Goal: Task Accomplishment & Management: Manage account settings

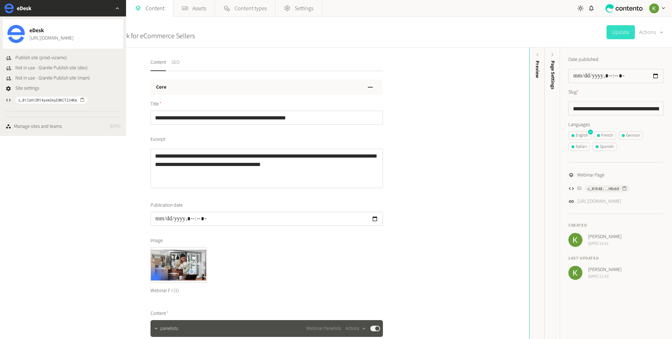
click at [175, 63] on button "SEO" at bounding box center [175, 65] width 8 height 12
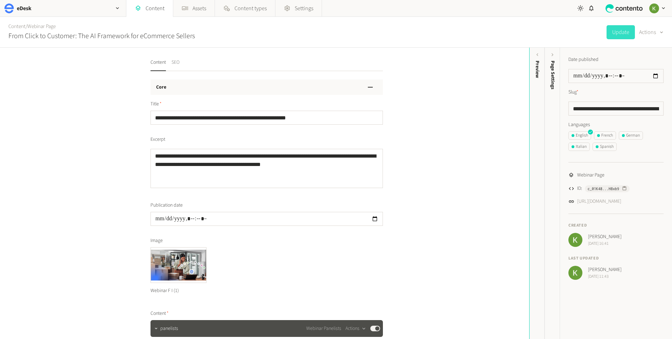
click at [175, 63] on button "SEO" at bounding box center [175, 65] width 8 height 12
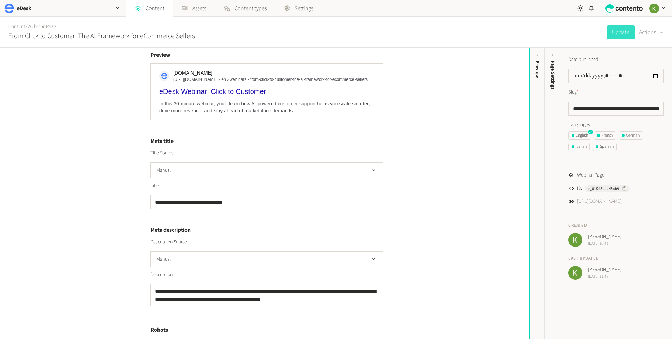
scroll to position [184, 0]
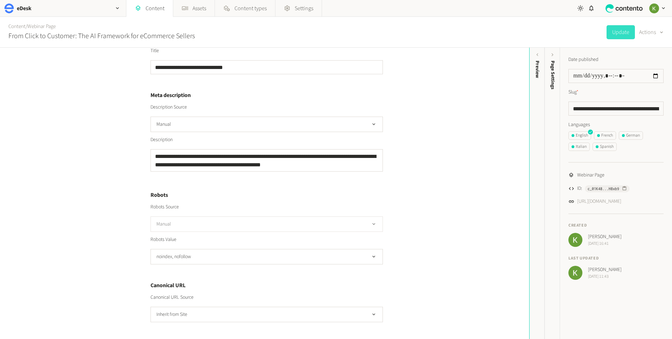
click at [313, 222] on button "Manual" at bounding box center [266, 223] width 232 height 15
click at [303, 237] on li "Inherit from Site" at bounding box center [267, 239] width 232 height 14
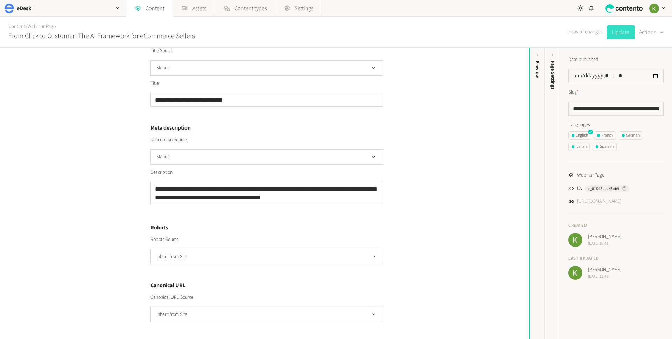
click at [622, 36] on button "Update" at bounding box center [620, 32] width 28 height 14
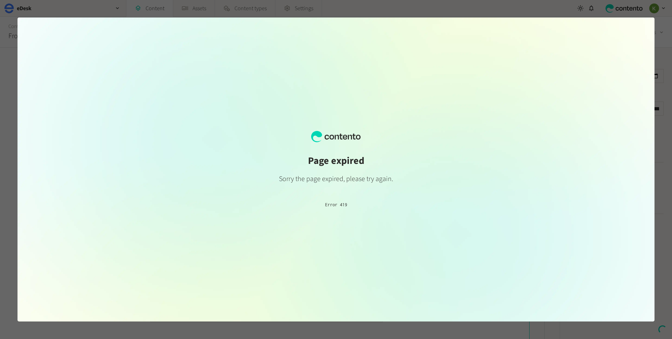
scroll to position [0, 0]
click at [662, 28] on div at bounding box center [336, 169] width 672 height 339
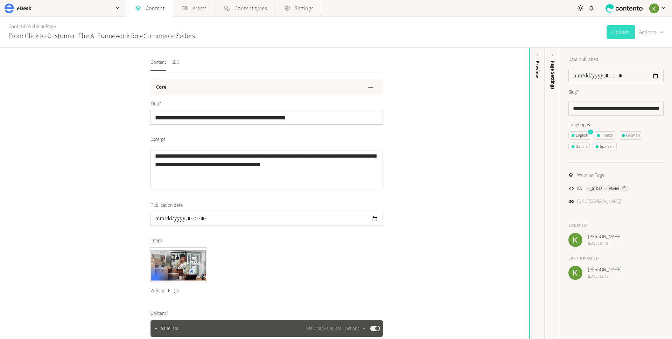
click at [175, 59] on button "SEO" at bounding box center [175, 65] width 8 height 12
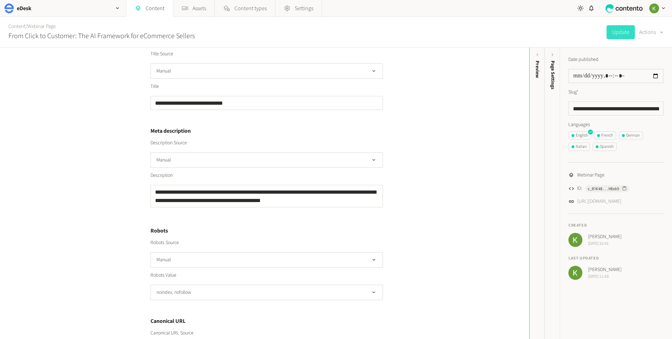
scroll to position [184, 0]
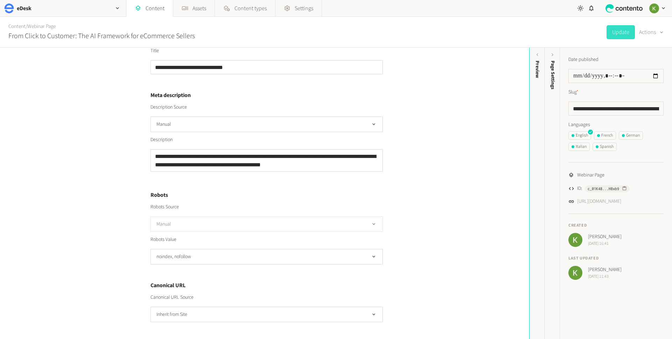
click at [335, 219] on button "Manual" at bounding box center [266, 223] width 232 height 15
click at [310, 240] on li "Inherit from Site" at bounding box center [267, 239] width 232 height 14
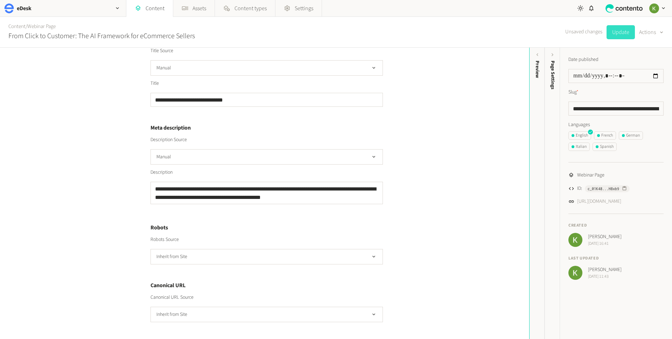
click at [621, 31] on button "Update" at bounding box center [620, 32] width 28 height 14
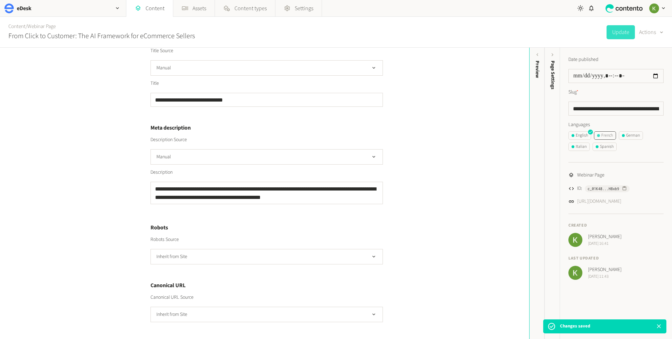
click at [609, 137] on div "French" at bounding box center [605, 135] width 16 height 6
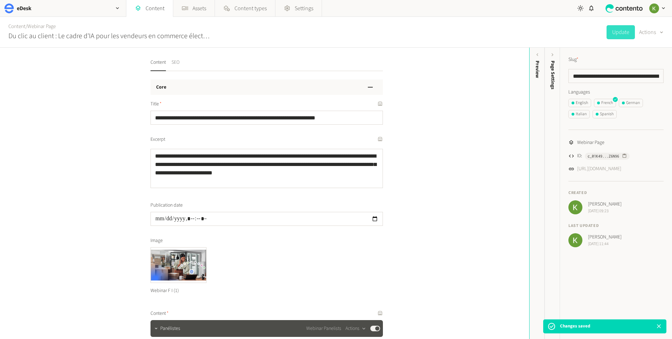
click at [179, 64] on button "SEO" at bounding box center [175, 65] width 8 height 12
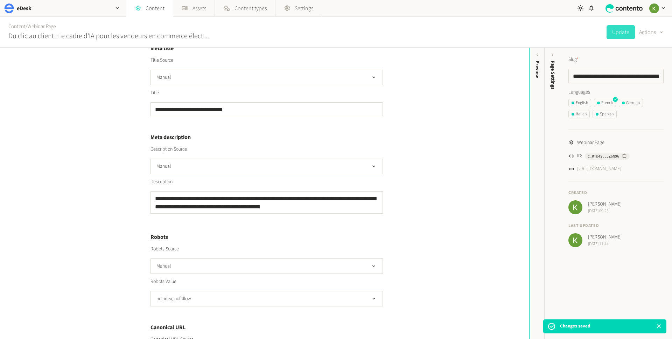
scroll to position [184, 0]
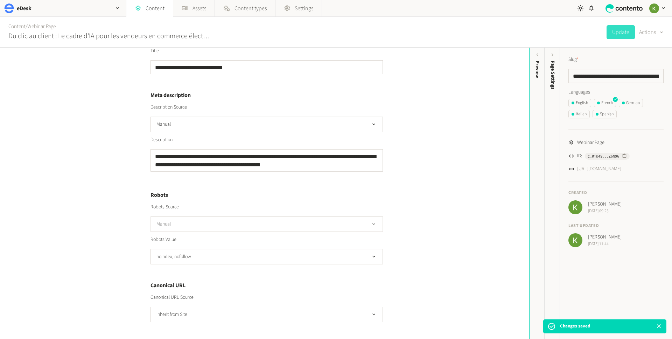
click at [293, 221] on button "Manual" at bounding box center [266, 223] width 232 height 15
click at [290, 236] on li "Inherit from Site" at bounding box center [267, 239] width 232 height 14
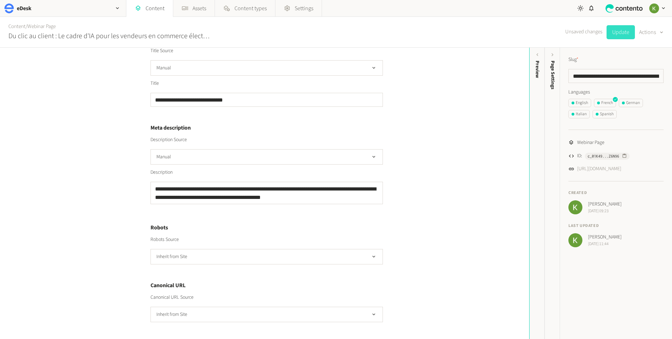
click at [617, 31] on button "Update" at bounding box center [620, 32] width 28 height 14
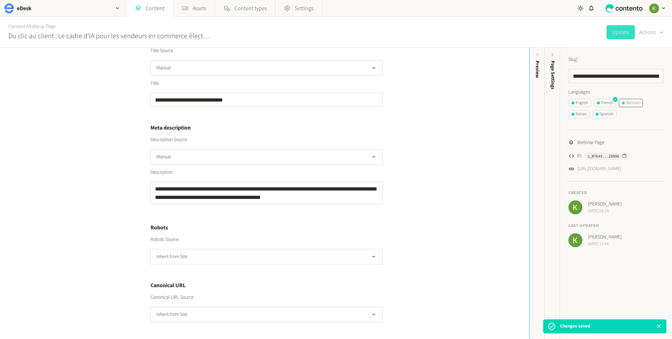
click at [634, 103] on div "German" at bounding box center [630, 103] width 18 height 6
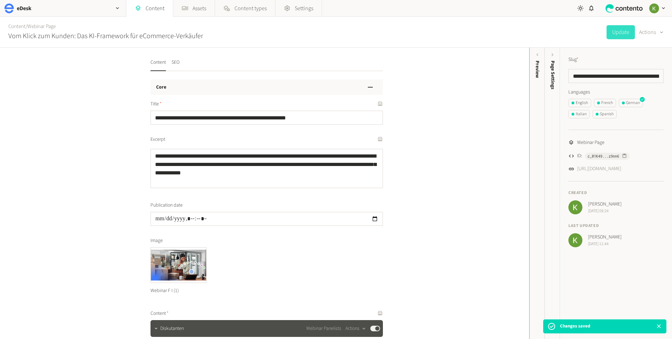
drag, startPoint x: 179, startPoint y: 62, endPoint x: 191, endPoint y: 59, distance: 12.6
click at [179, 62] on button "SEO" at bounding box center [175, 65] width 8 height 12
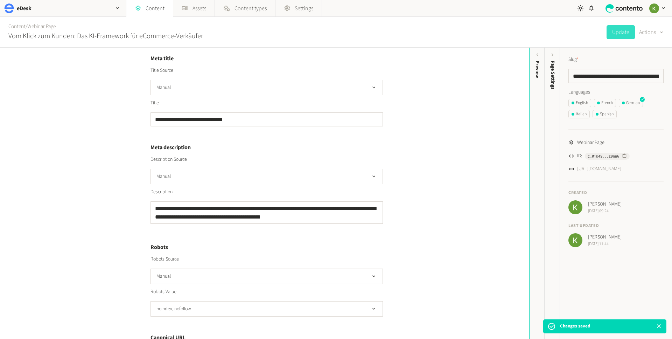
scroll to position [184, 0]
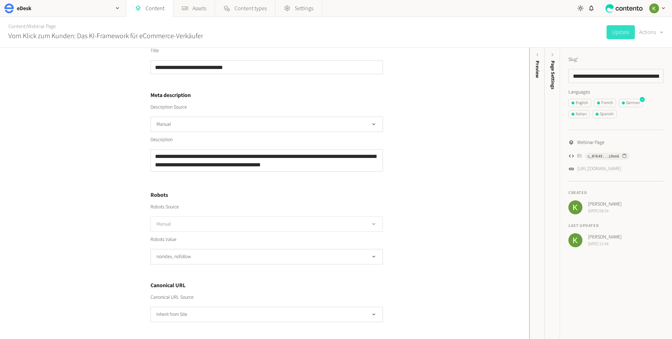
click at [298, 222] on button "Manual" at bounding box center [266, 223] width 232 height 15
drag, startPoint x: 292, startPoint y: 234, endPoint x: 296, endPoint y: 225, distance: 9.6
click at [292, 234] on li "Inherit from Site" at bounding box center [267, 239] width 232 height 14
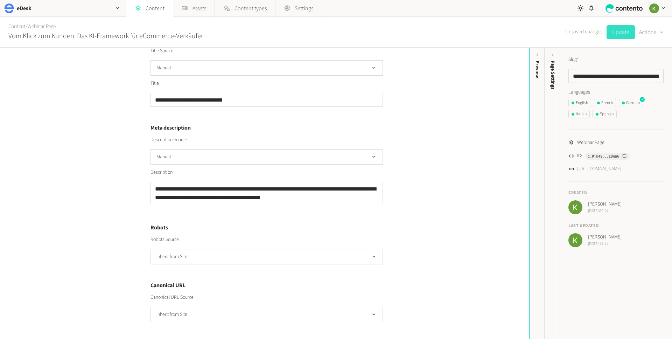
click at [619, 33] on button "Update" at bounding box center [620, 32] width 28 height 14
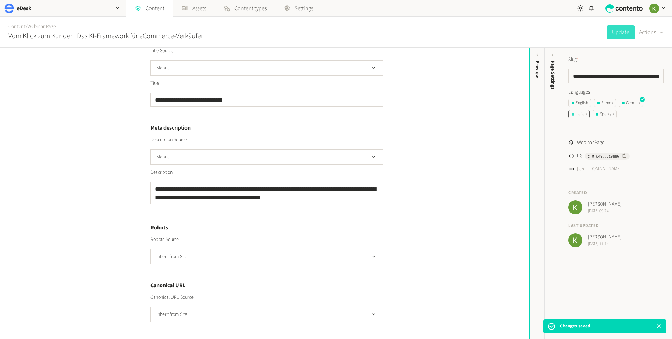
click at [581, 114] on div "Italian" at bounding box center [578, 114] width 15 height 6
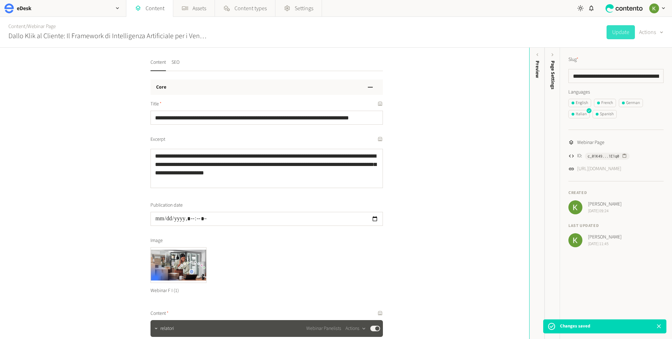
click at [179, 62] on button "SEO" at bounding box center [175, 65] width 8 height 12
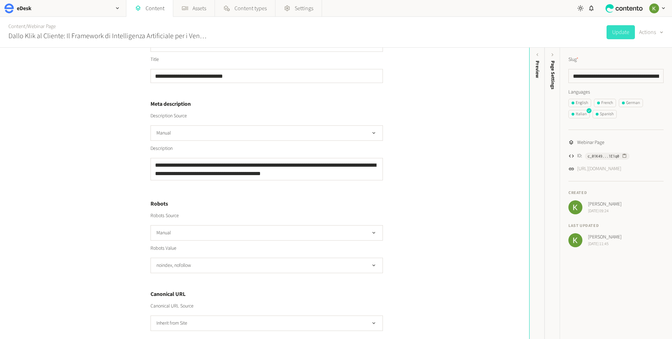
scroll to position [184, 0]
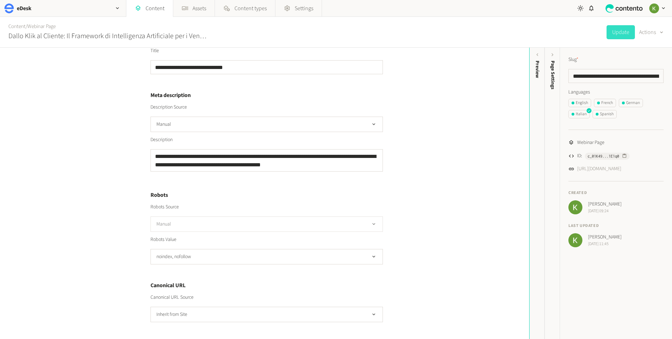
click at [322, 223] on button "Manual" at bounding box center [266, 223] width 232 height 15
click at [316, 234] on li "Inherit from Site" at bounding box center [267, 239] width 232 height 14
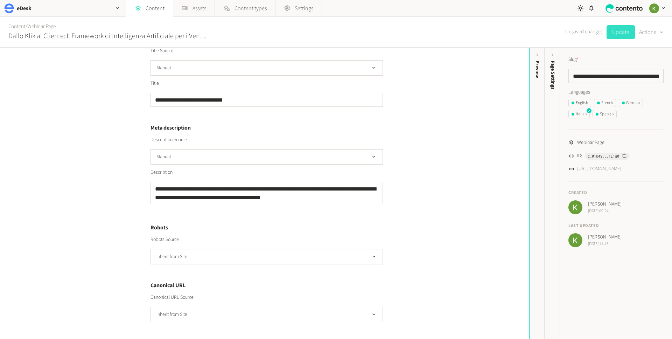
click at [621, 32] on button "Update" at bounding box center [620, 32] width 28 height 14
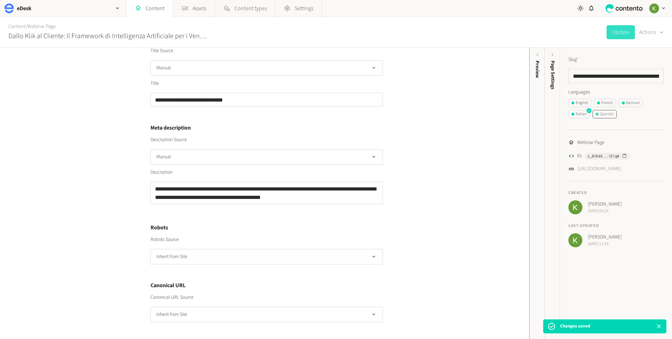
drag, startPoint x: 611, startPoint y: 112, endPoint x: 607, endPoint y: 113, distance: 4.0
click at [610, 112] on div "Spanish" at bounding box center [604, 114] width 18 height 6
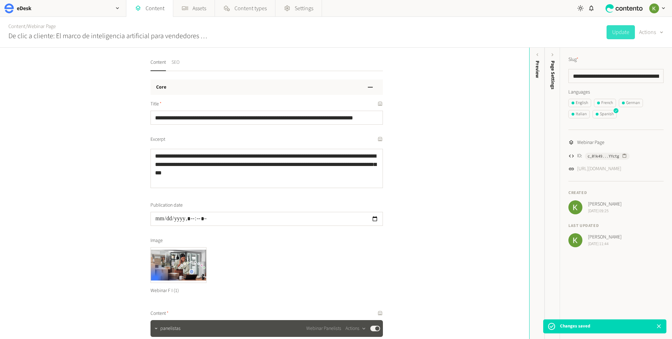
click at [174, 63] on button "SEO" at bounding box center [175, 65] width 8 height 12
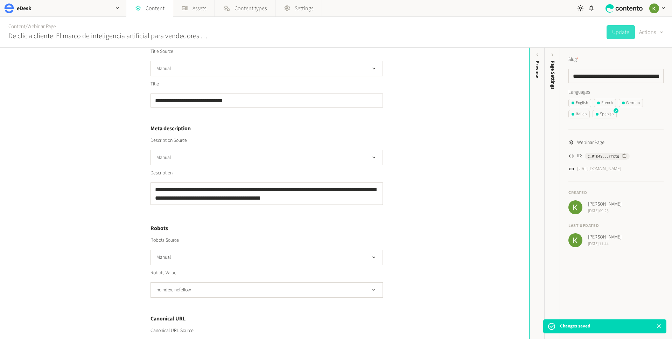
scroll to position [184, 0]
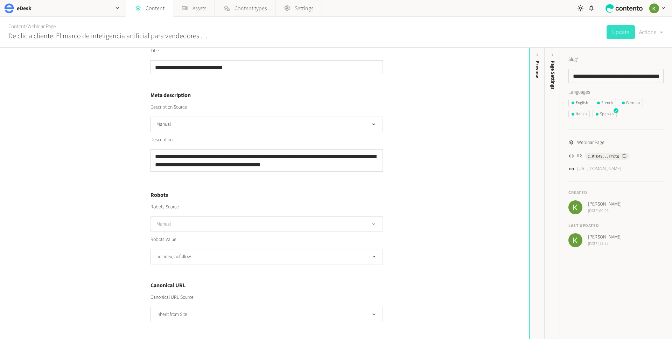
click at [317, 224] on button "Manual" at bounding box center [266, 223] width 232 height 15
drag, startPoint x: 306, startPoint y: 233, endPoint x: 299, endPoint y: 216, distance: 17.9
click at [306, 233] on li "Inherit from Site" at bounding box center [267, 239] width 232 height 14
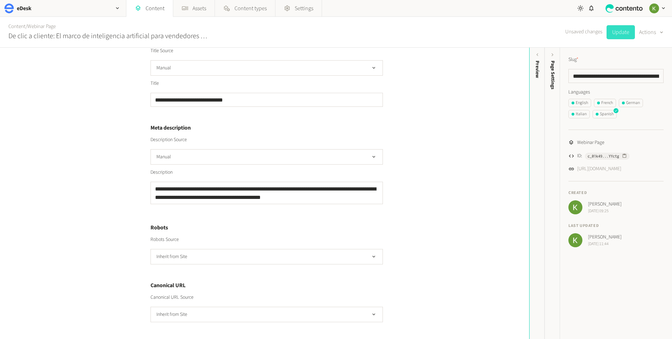
click at [625, 30] on button "Update" at bounding box center [620, 32] width 28 height 14
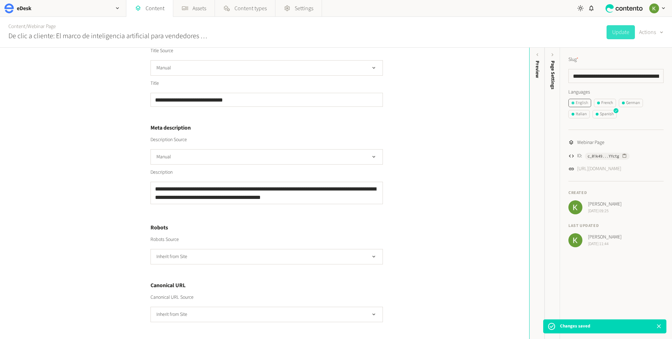
click at [581, 104] on div "English" at bounding box center [579, 103] width 16 height 6
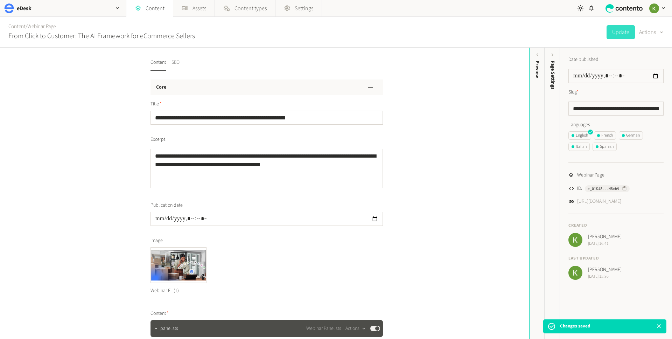
click at [172, 59] on button "SEO" at bounding box center [175, 65] width 8 height 12
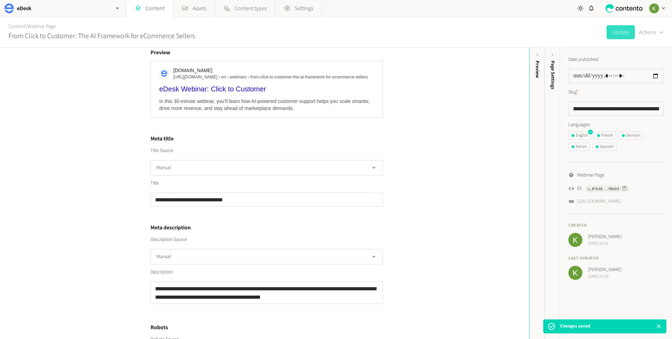
scroll to position [151, 0]
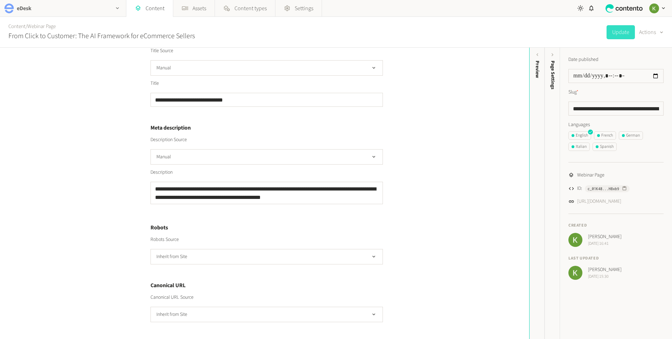
click at [32, 10] on div "eDesk" at bounding box center [63, 8] width 126 height 16
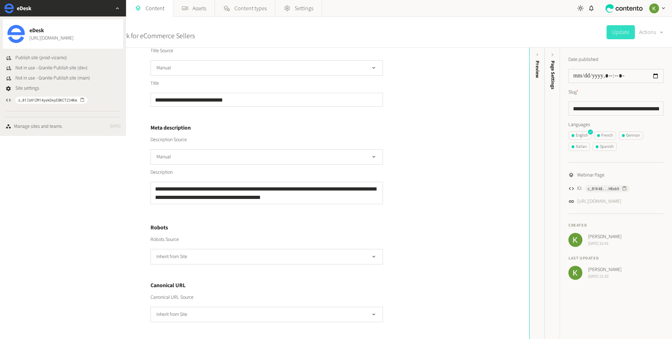
click at [286, 34] on div "Content / Webinar Page From Click to Customer: The AI Framework for eCommerce S…" at bounding box center [336, 32] width 672 height 31
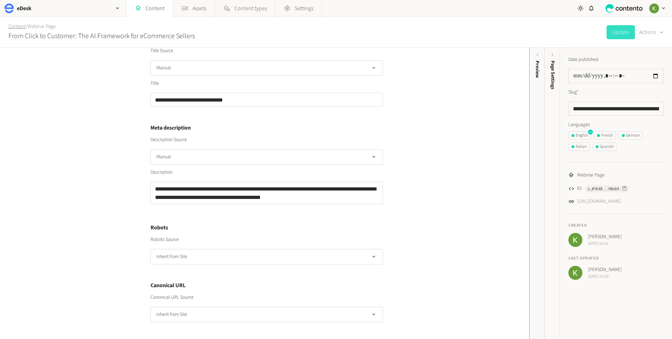
click at [18, 28] on link "Content" at bounding box center [16, 26] width 17 height 7
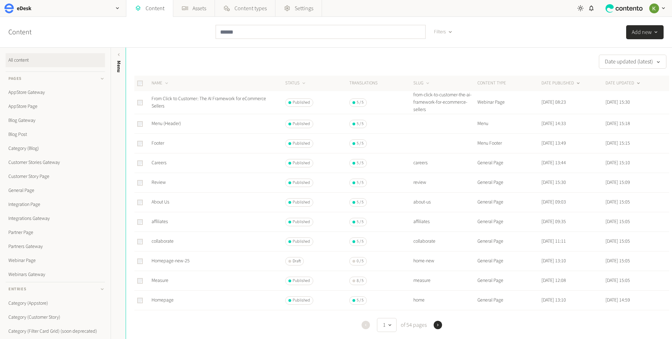
click at [546, 80] on button "DATE PUBLISHED" at bounding box center [561, 83] width 40 height 7
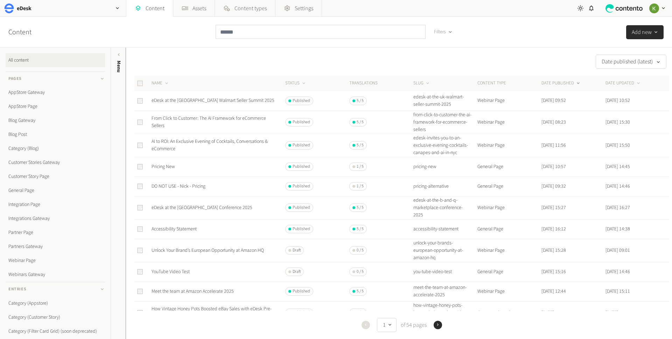
click at [552, 82] on button "DATE PUBLISHED" at bounding box center [561, 83] width 40 height 7
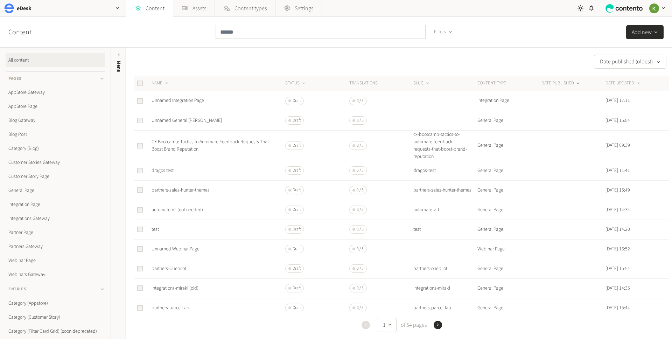
click at [552, 82] on button "DATE PUBLISHED" at bounding box center [561, 83] width 40 height 7
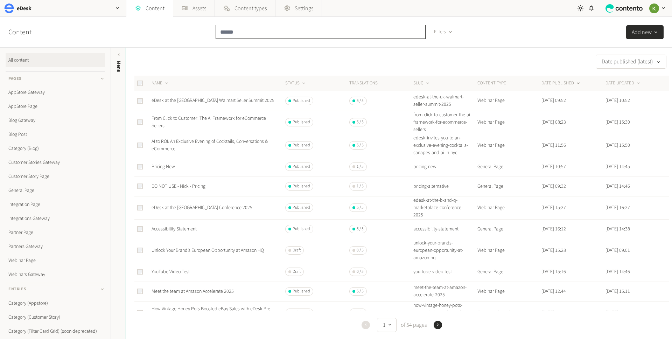
click at [258, 30] on input "text" at bounding box center [320, 32] width 210 height 14
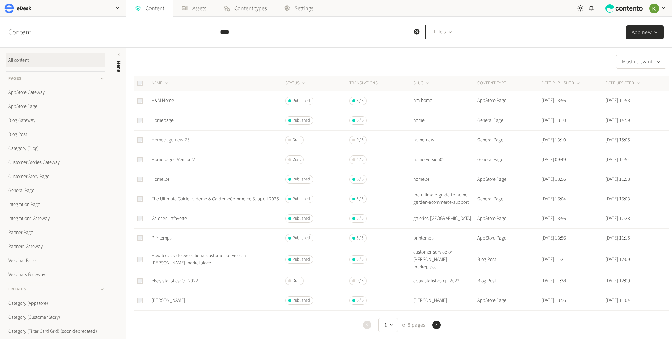
type input "****"
click at [180, 141] on link "Homepage-new-25" at bounding box center [170, 139] width 38 height 7
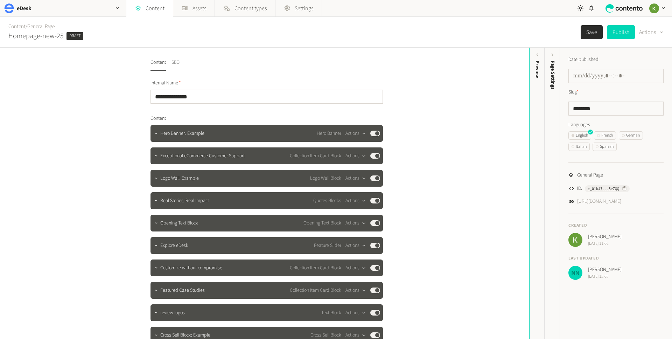
click at [178, 62] on button "SEO" at bounding box center [175, 65] width 8 height 12
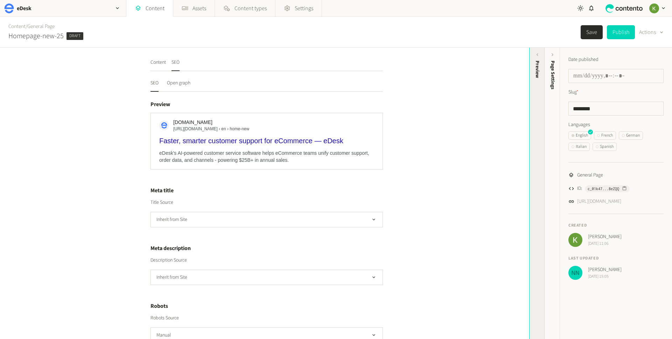
click at [534, 80] on div "Preview" at bounding box center [536, 115] width 15 height 126
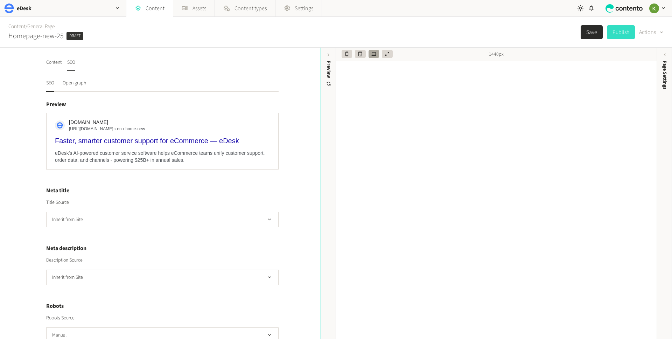
click at [616, 35] on button "Publish" at bounding box center [620, 32] width 28 height 14
type input "**********"
click at [54, 60] on button "Content" at bounding box center [53, 65] width 15 height 12
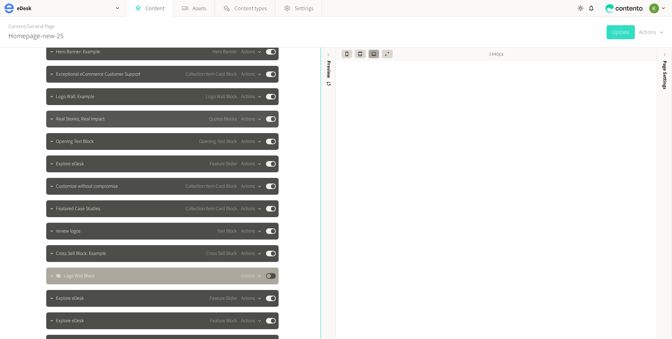
scroll to position [192, 0]
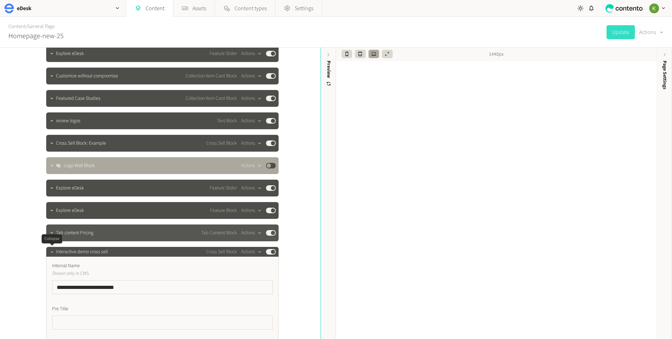
drag, startPoint x: 50, startPoint y: 252, endPoint x: 106, endPoint y: 233, distance: 59.6
click at [50, 252] on icon "button" at bounding box center [51, 251] width 5 height 5
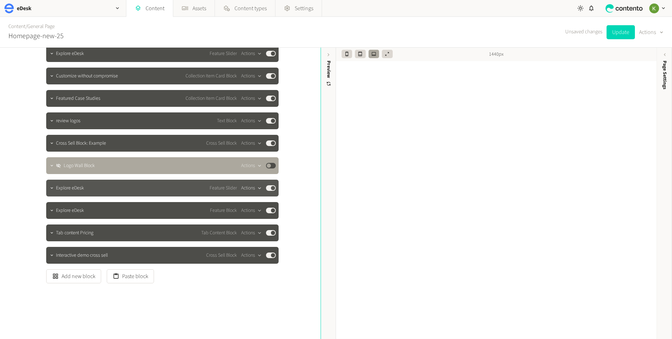
click at [254, 189] on button "Actions" at bounding box center [251, 188] width 21 height 8
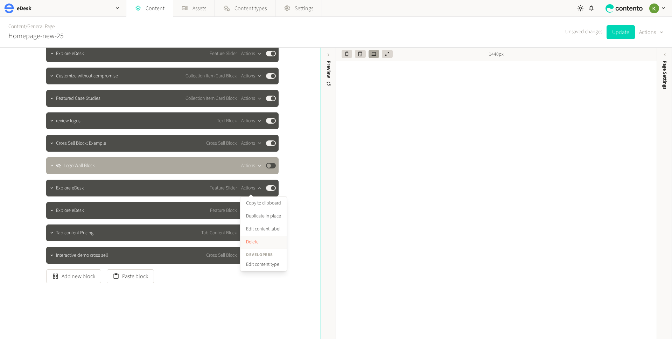
click at [249, 239] on button "Delete" at bounding box center [263, 241] width 46 height 13
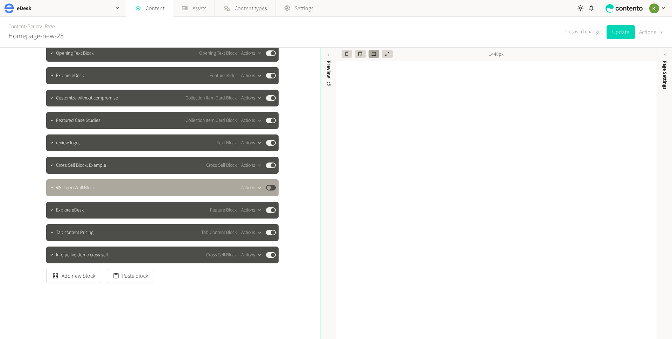
scroll to position [170, 0]
click at [250, 210] on button "Actions" at bounding box center [251, 210] width 21 height 8
click at [251, 264] on button "Delete" at bounding box center [263, 263] width 46 height 13
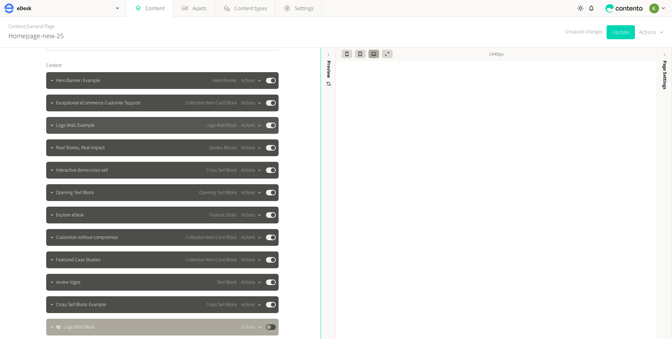
scroll to position [14, 0]
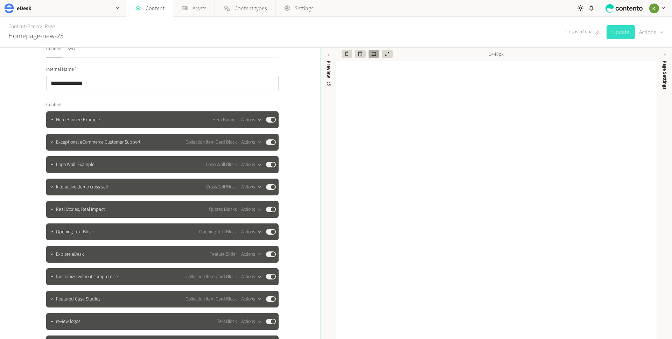
drag, startPoint x: 618, startPoint y: 33, endPoint x: 614, endPoint y: 34, distance: 3.7
click at [618, 33] on button "Update" at bounding box center [620, 32] width 28 height 14
type input "**********"
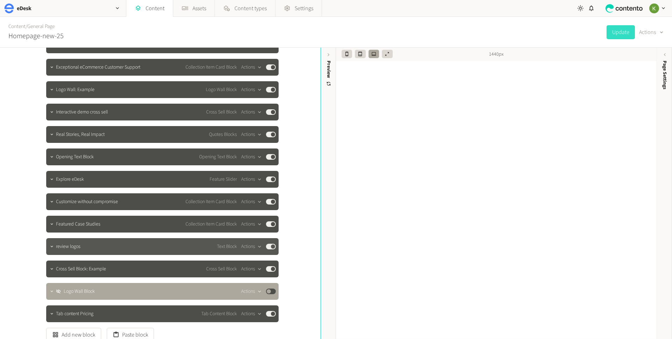
scroll to position [25, 0]
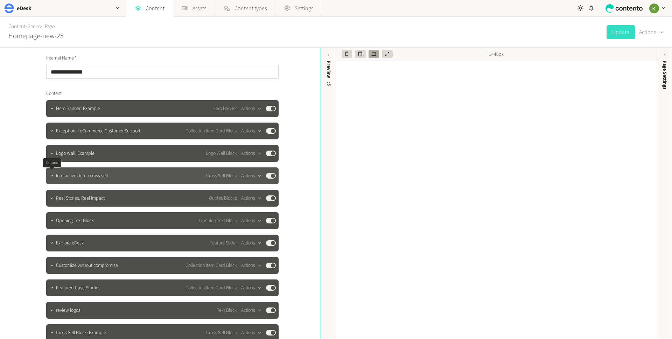
click at [52, 176] on icon "button" at bounding box center [51, 175] width 5 height 5
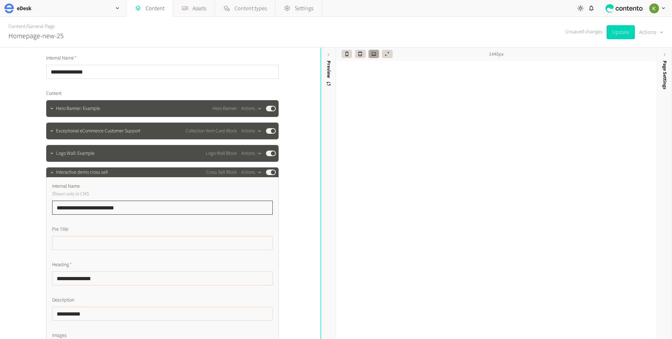
drag, startPoint x: 142, startPoint y: 206, endPoint x: 22, endPoint y: 203, distance: 120.0
click at [22, 203] on div "**********" at bounding box center [160, 193] width 320 height 291
paste input "text"
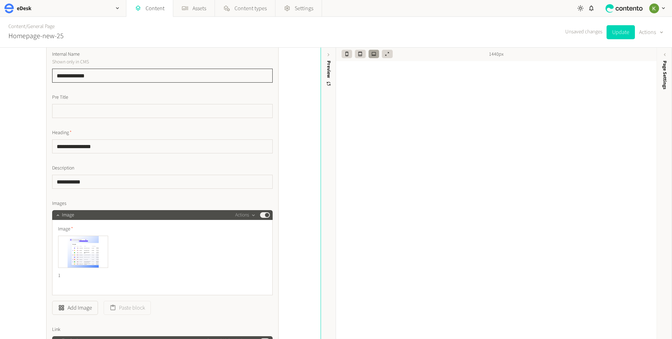
scroll to position [94, 0]
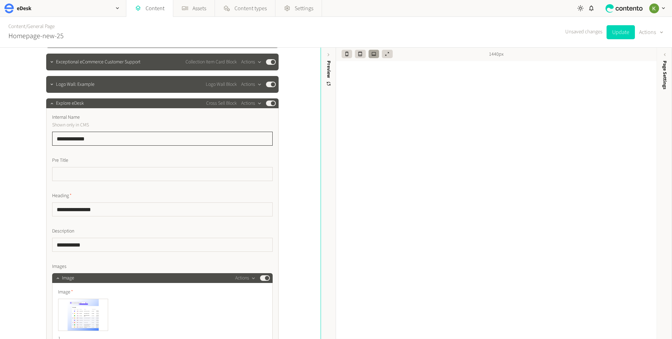
type input "**********"
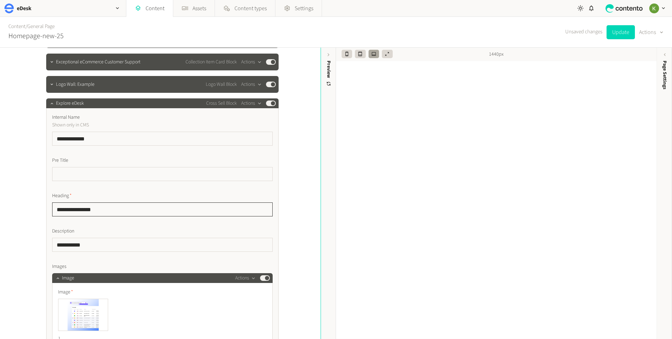
click at [145, 214] on input "**********" at bounding box center [162, 209] width 220 height 14
drag, startPoint x: 149, startPoint y: 212, endPoint x: 39, endPoint y: 207, distance: 109.6
click at [30, 210] on div "**********" at bounding box center [160, 193] width 320 height 291
paste input "text"
type input "**********"
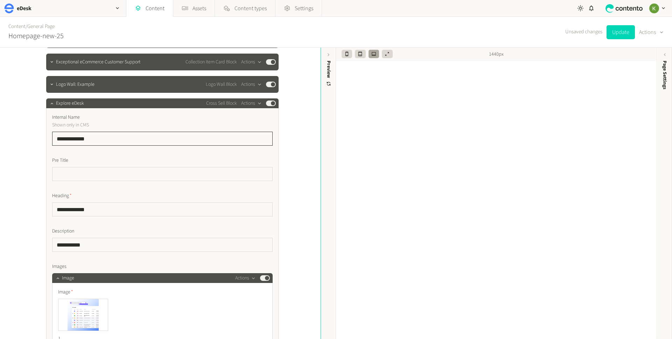
drag, startPoint x: 100, startPoint y: 141, endPoint x: 97, endPoint y: 141, distance: 3.5
click at [97, 141] on input "**********" at bounding box center [162, 139] width 220 height 14
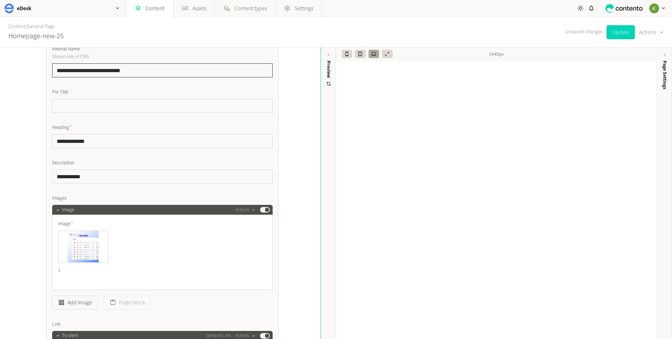
type input "**********"
drag, startPoint x: 148, startPoint y: 174, endPoint x: 44, endPoint y: 159, distance: 105.2
click at [0, 171] on div "**********" at bounding box center [160, 193] width 320 height 291
paste input "**********"
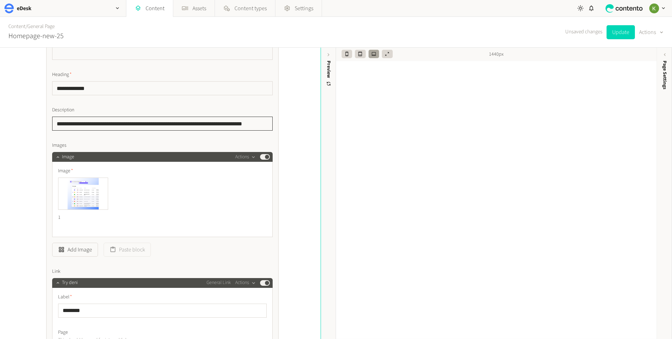
scroll to position [223, 0]
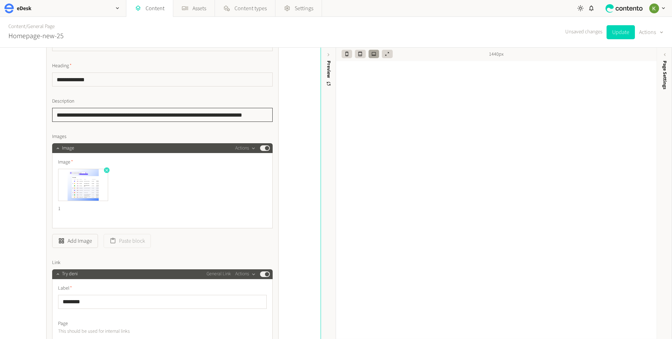
type input "**********"
click at [106, 171] on icon "button" at bounding box center [106, 170] width 5 height 5
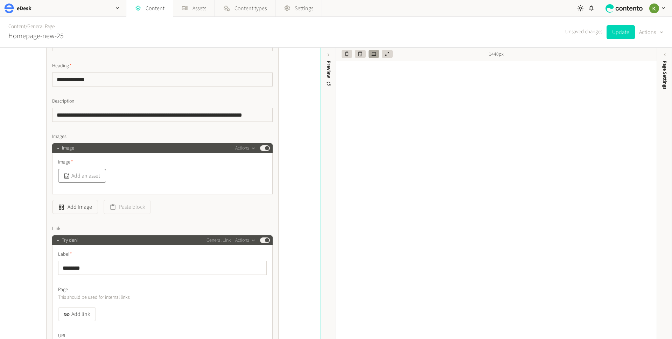
click at [92, 175] on button "Add an asset" at bounding box center [82, 176] width 48 height 14
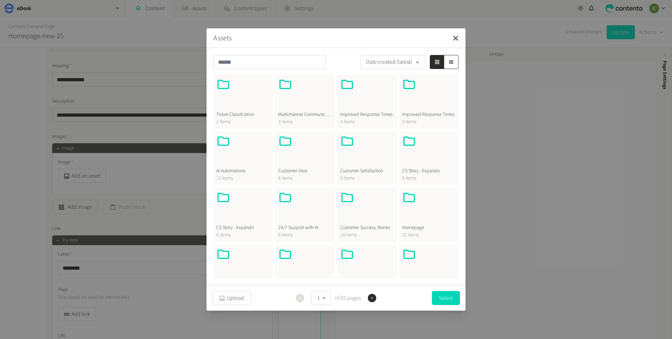
click at [424, 216] on div at bounding box center [429, 207] width 54 height 34
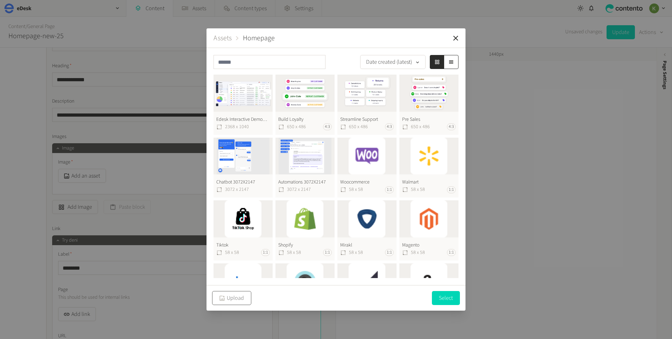
click at [237, 298] on button "Upload" at bounding box center [231, 298] width 39 height 14
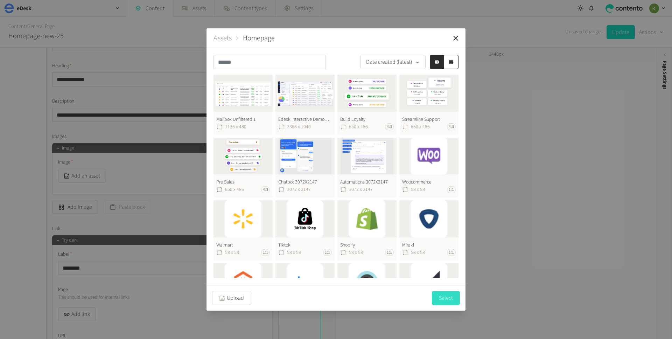
click at [453, 299] on button "Select" at bounding box center [446, 298] width 28 height 14
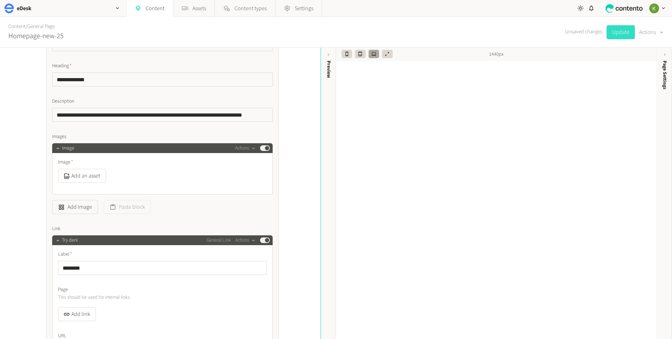
click at [618, 34] on button "Update" at bounding box center [620, 32] width 28 height 14
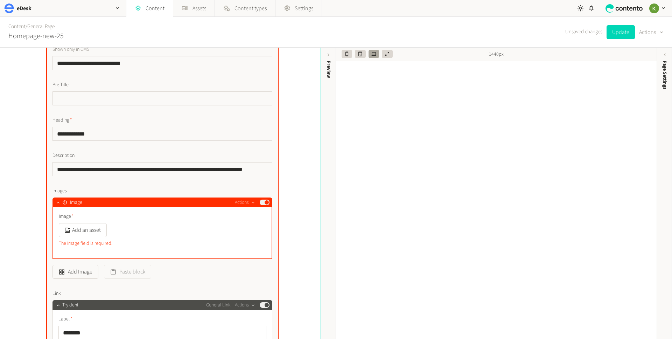
scroll to position [131, 0]
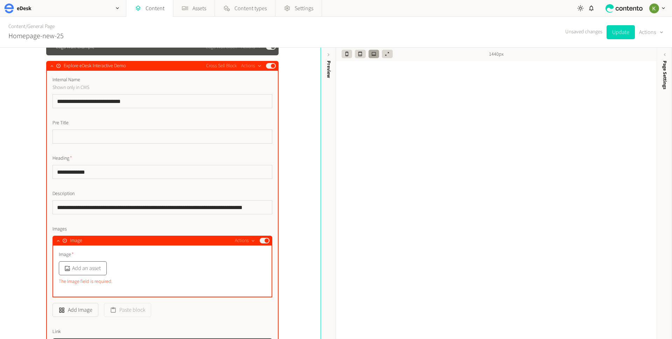
click at [90, 267] on button "Add an asset" at bounding box center [83, 268] width 48 height 14
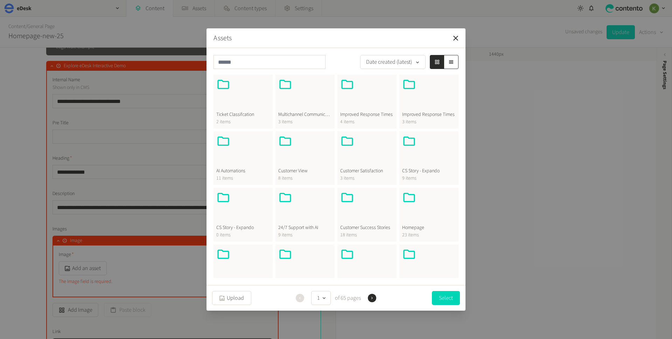
click at [454, 225] on span "Homepage" at bounding box center [429, 227] width 54 height 7
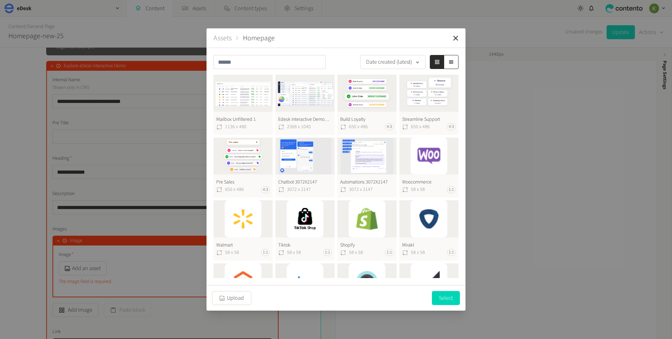
click at [252, 97] on button "Mailbox Unfiltered 1 1136 x 480" at bounding box center [242, 104] width 59 height 60
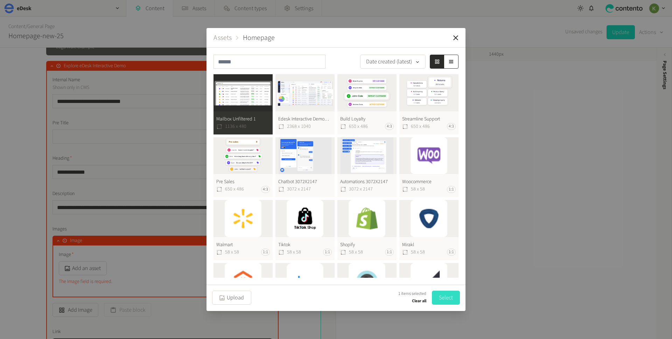
click at [450, 293] on button "Select" at bounding box center [446, 297] width 28 height 14
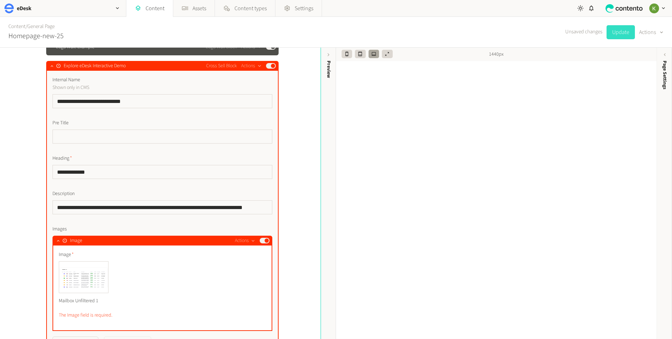
click at [613, 35] on button "Update" at bounding box center [620, 32] width 28 height 14
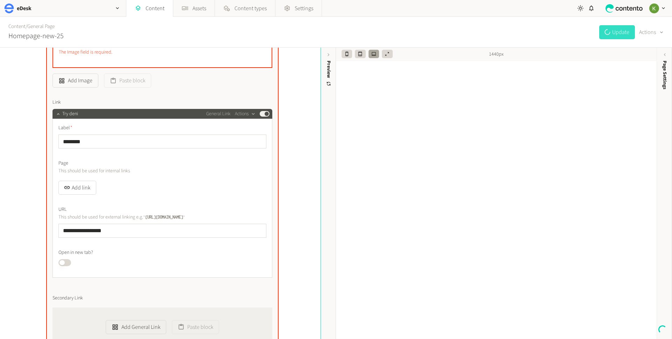
scroll to position [414, 0]
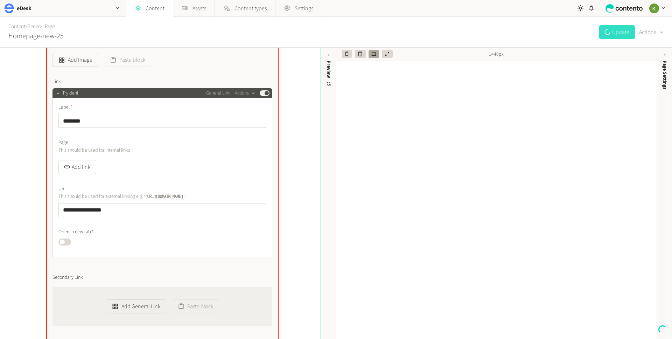
type input "**********"
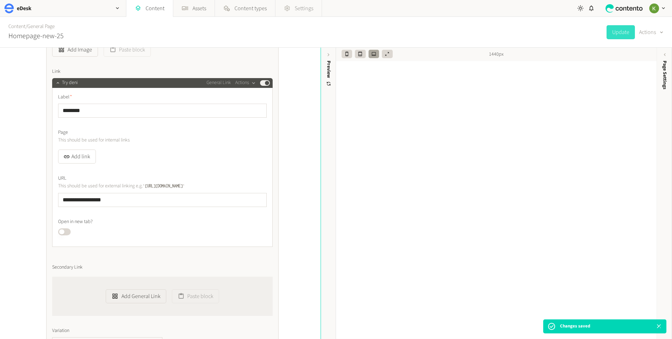
scroll to position [404, 0]
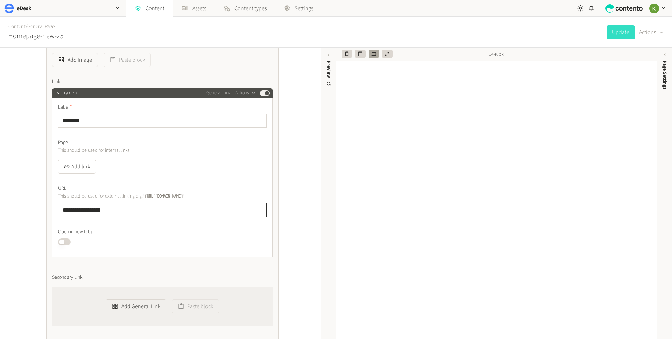
drag, startPoint x: 126, startPoint y: 209, endPoint x: 50, endPoint y: 206, distance: 76.3
click at [50, 206] on div "**********" at bounding box center [162, 104] width 232 height 613
paste input "**********"
drag, startPoint x: 118, startPoint y: 211, endPoint x: 50, endPoint y: 210, distance: 67.2
click at [50, 211] on div "**********" at bounding box center [162, 104] width 232 height 613
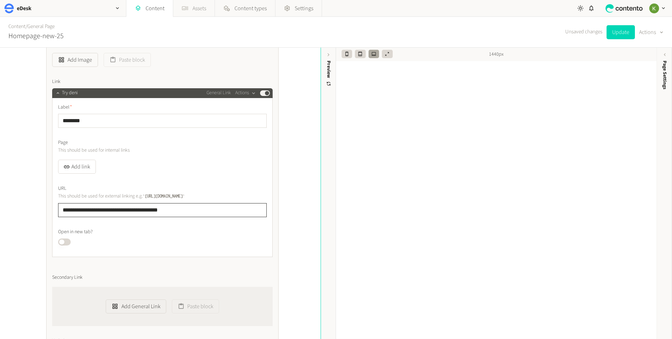
type input "**********"
click at [193, 208] on input "**********" at bounding box center [162, 210] width 208 height 14
drag, startPoint x: 200, startPoint y: 208, endPoint x: 173, endPoint y: 191, distance: 32.3
click at [20, 206] on div "**********" at bounding box center [160, 193] width 320 height 291
click at [85, 167] on button "Add link" at bounding box center [77, 166] width 38 height 14
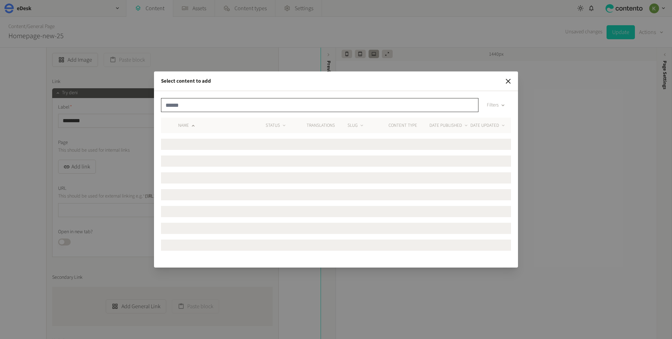
click at [239, 106] on div "Filters" at bounding box center [336, 108] width 350 height 20
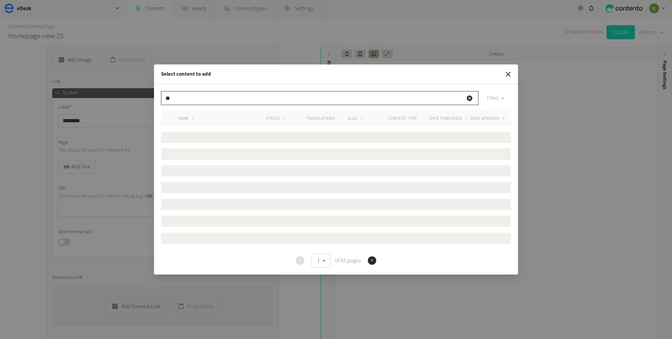
type input "*"
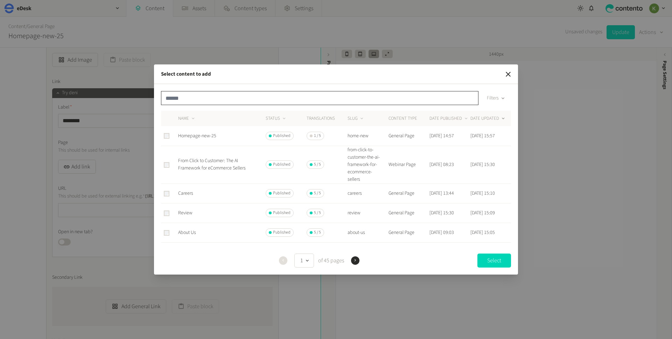
paste input "**********"
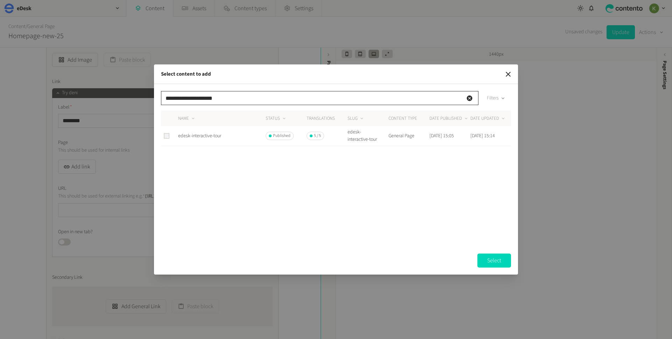
type input "**********"
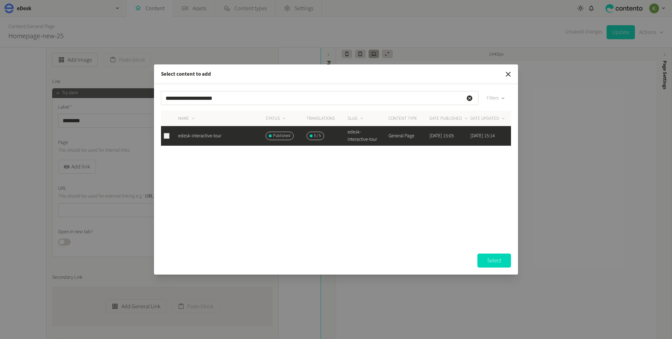
drag, startPoint x: 492, startPoint y: 257, endPoint x: 440, endPoint y: 244, distance: 54.0
click at [492, 257] on button "Select" at bounding box center [494, 260] width 34 height 14
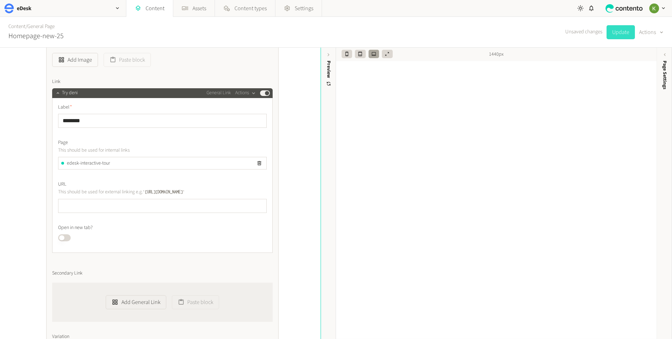
click at [621, 32] on button "Update" at bounding box center [620, 32] width 28 height 14
type input "**********"
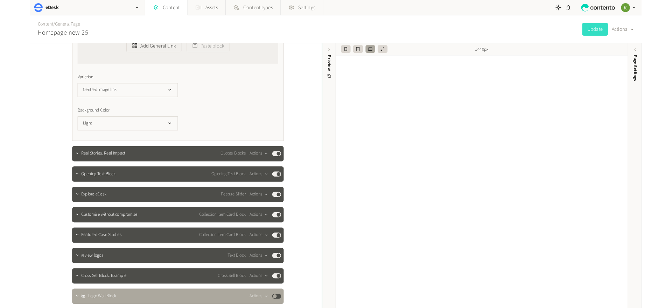
scroll to position [669, 0]
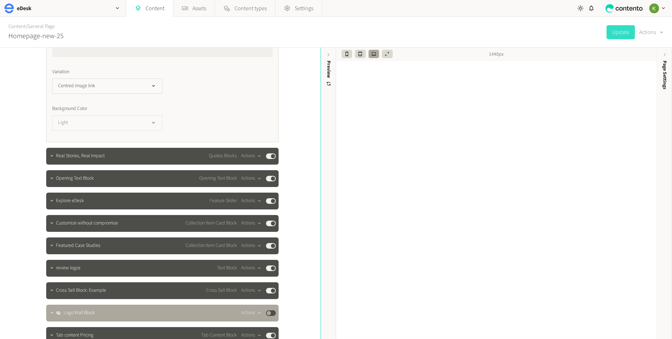
click at [133, 118] on button "Light" at bounding box center [107, 122] width 110 height 15
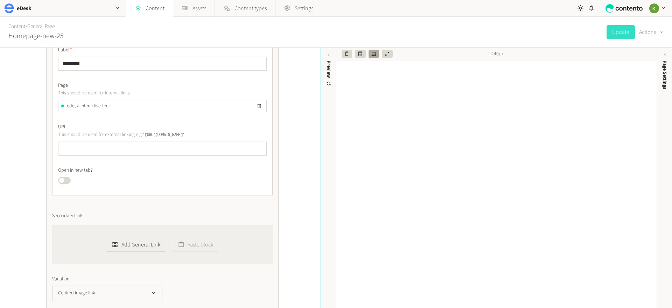
scroll to position [398, 0]
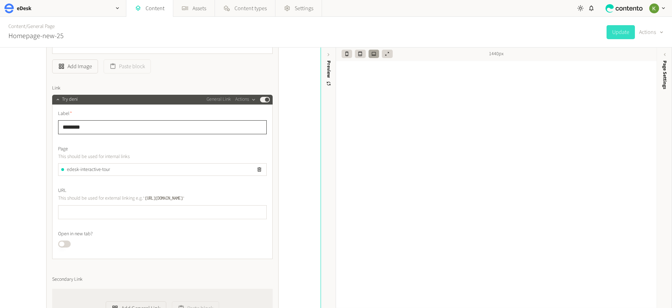
drag, startPoint x: 52, startPoint y: 128, endPoint x: 46, endPoint y: 126, distance: 5.8
click at [46, 126] on div "**********" at bounding box center [162, 108] width 232 height 609
drag, startPoint x: 77, startPoint y: 126, endPoint x: 150, endPoint y: 124, distance: 72.8
click at [77, 126] on input "*********" at bounding box center [162, 127] width 208 height 14
click at [622, 35] on button "Update" at bounding box center [620, 32] width 28 height 14
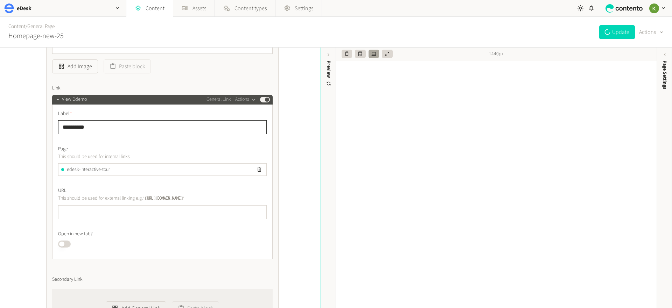
drag, startPoint x: 80, startPoint y: 126, endPoint x: 95, endPoint y: 131, distance: 15.8
click at [81, 127] on input "**********" at bounding box center [162, 127] width 208 height 14
type input "*********"
click at [613, 34] on button "Update" at bounding box center [617, 32] width 36 height 14
click at [616, 26] on button "Update" at bounding box center [617, 32] width 36 height 14
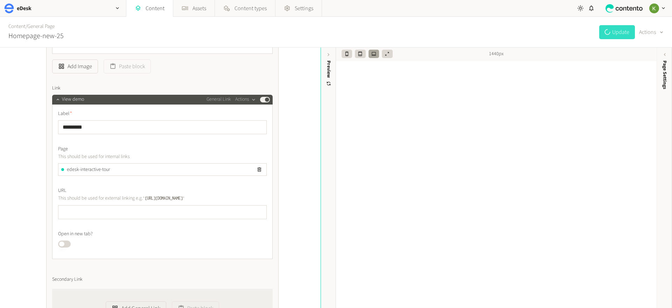
click at [616, 32] on button "Update" at bounding box center [617, 32] width 36 height 14
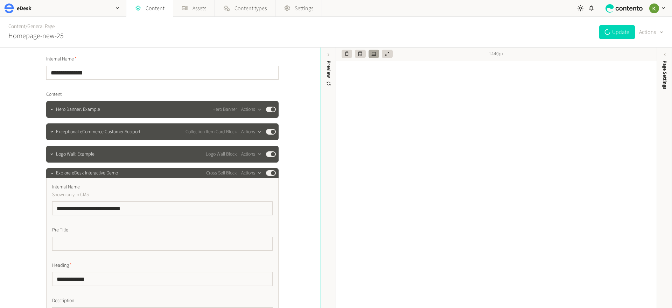
scroll to position [0, 0]
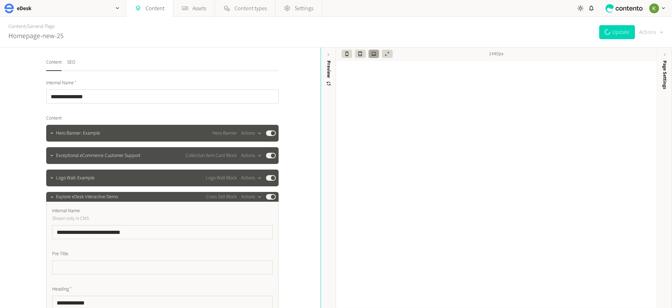
click at [647, 31] on button "Actions" at bounding box center [651, 32] width 24 height 14
click at [642, 64] on button "Set to draft" at bounding box center [645, 63] width 33 height 13
click at [657, 29] on div "button" at bounding box center [660, 32] width 7 height 7
click at [647, 60] on button "Set to draft" at bounding box center [645, 63] width 33 height 13
click at [652, 33] on button "Actions" at bounding box center [651, 32] width 24 height 14
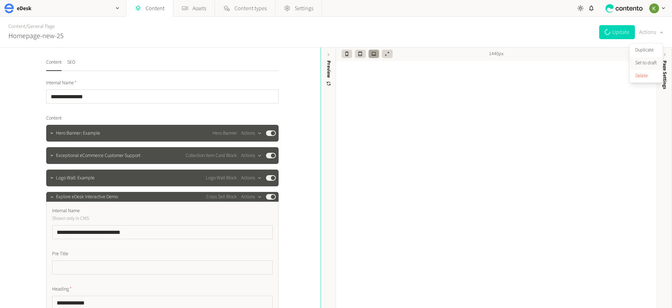
click at [646, 60] on button "Set to draft" at bounding box center [645, 63] width 33 height 13
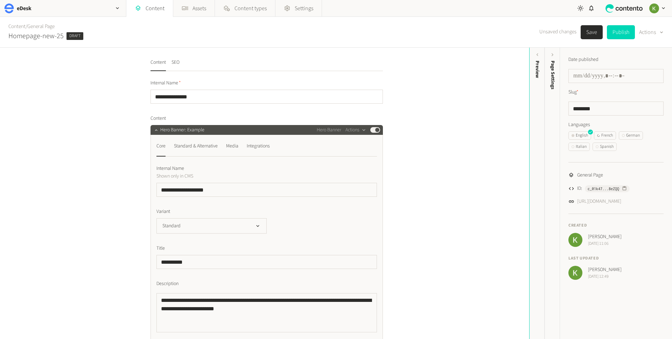
scroll to position [197, 0]
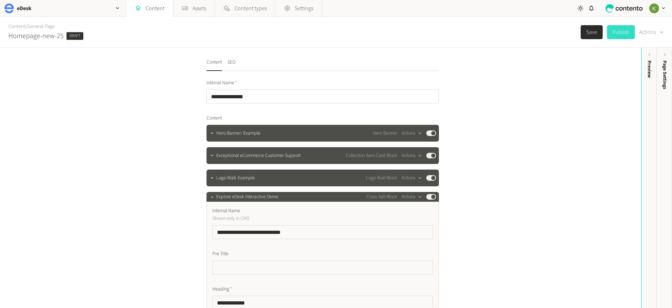
click at [623, 34] on button "Publish" at bounding box center [620, 32] width 28 height 14
type input "**********"
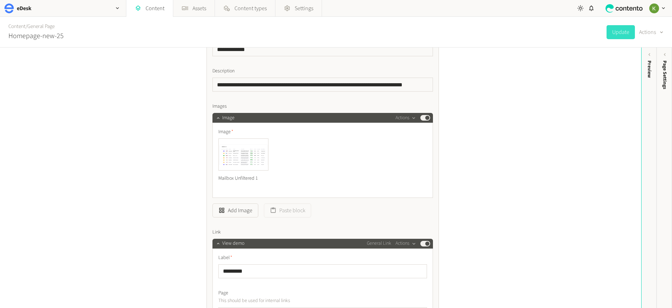
scroll to position [225, 0]
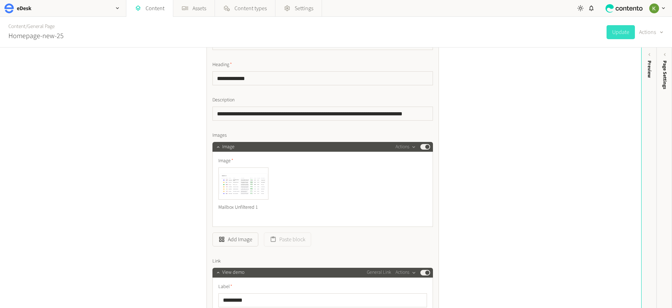
click at [317, 125] on div "**********" at bounding box center [322, 279] width 220 height 592
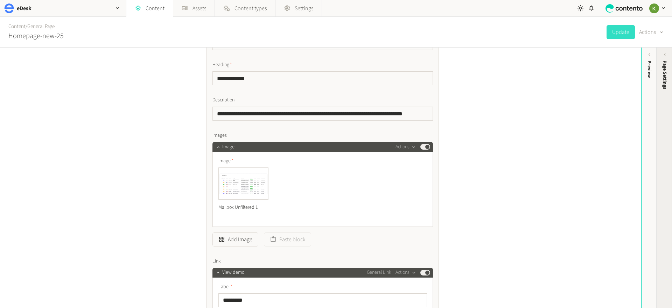
click at [664, 84] on span "Page Settings" at bounding box center [664, 75] width 7 height 29
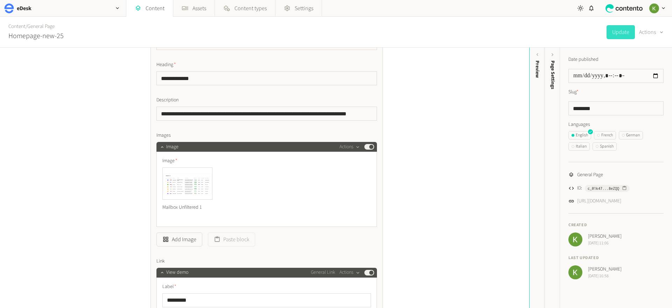
click at [444, 155] on div "**********" at bounding box center [264, 178] width 529 height 261
click at [459, 185] on div "**********" at bounding box center [264, 178] width 529 height 261
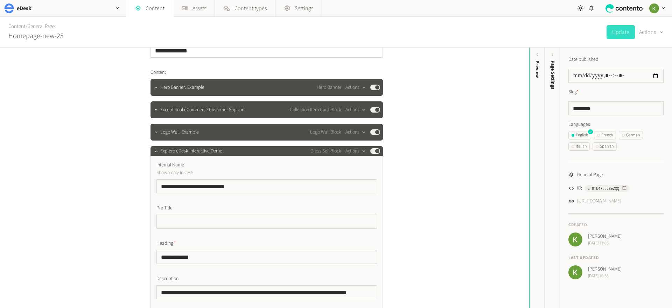
scroll to position [38, 0]
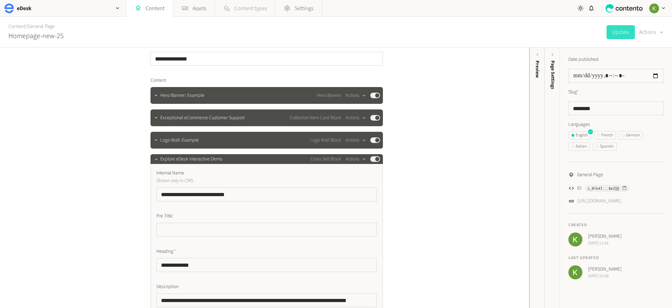
click at [248, 9] on span "Content types" at bounding box center [250, 8] width 32 height 8
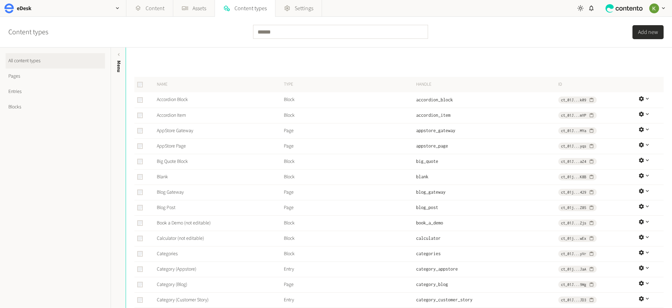
click at [17, 105] on link "Blocks" at bounding box center [55, 106] width 99 height 15
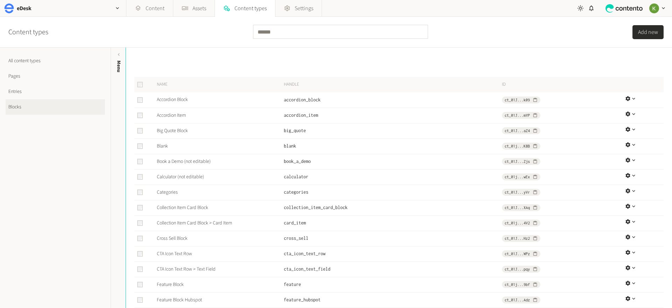
click at [31, 108] on link "Blocks" at bounding box center [55, 106] width 99 height 15
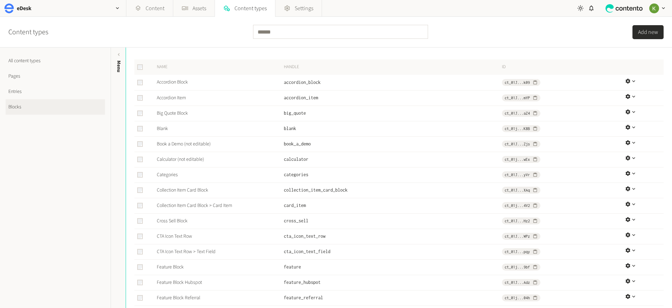
scroll to position [120, 0]
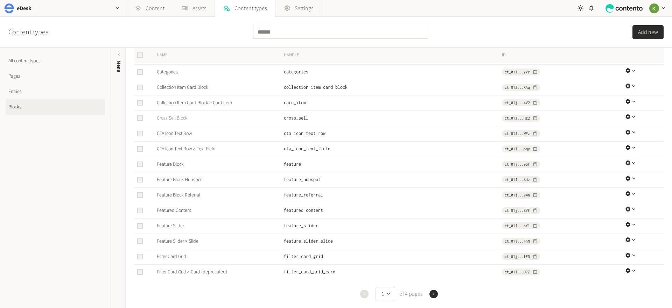
click at [169, 118] on link "Cross Sell Block" at bounding box center [172, 118] width 31 height 7
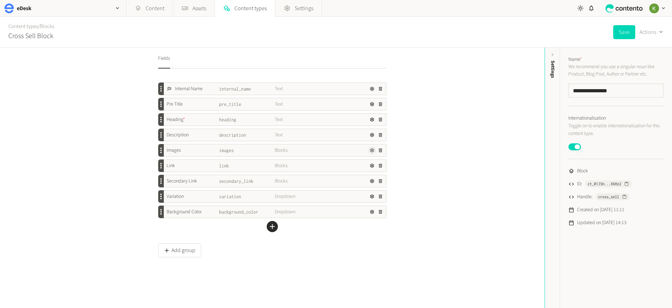
click at [371, 150] on icon "button" at bounding box center [372, 150] width 4 height 4
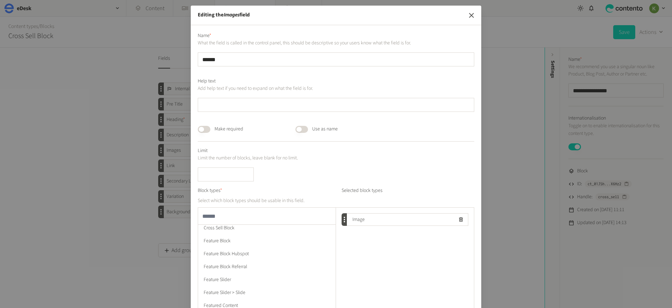
click at [469, 13] on icon "button" at bounding box center [471, 15] width 5 height 5
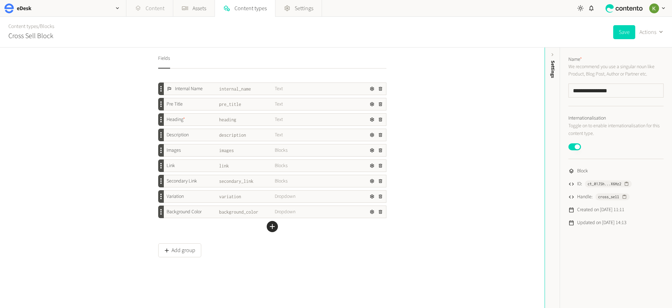
click at [148, 8] on link "Content" at bounding box center [149, 8] width 47 height 17
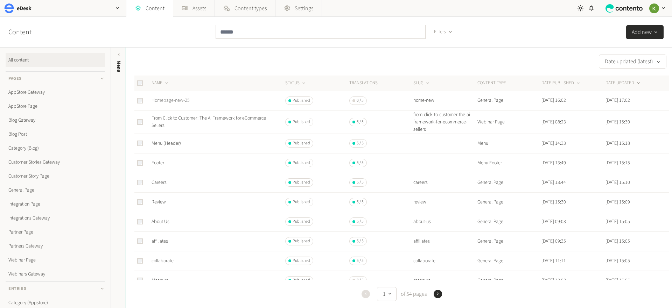
click at [175, 97] on link "Homepage-new-25" at bounding box center [170, 100] width 38 height 7
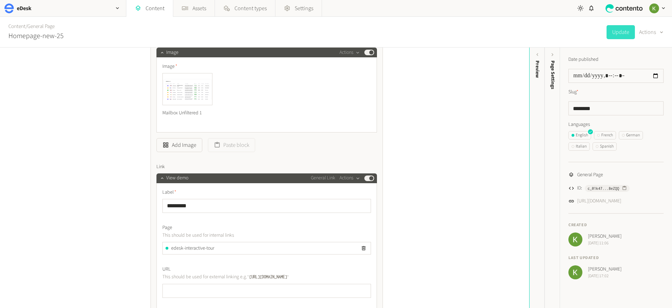
scroll to position [342, 0]
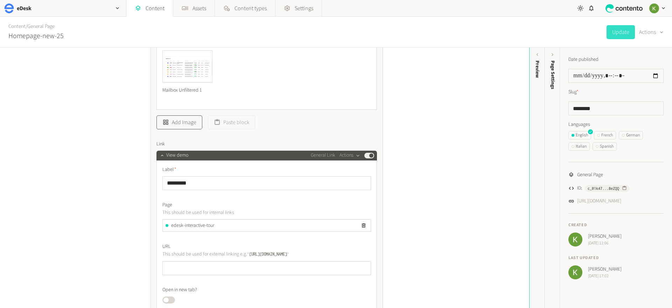
drag, startPoint x: 196, startPoint y: 120, endPoint x: 191, endPoint y: 121, distance: 5.9
click at [191, 121] on button "Add Image" at bounding box center [179, 122] width 46 height 14
click at [191, 121] on div "Image Actions Published Image Mailbox Unfiltered 1 Add Image Paste block" at bounding box center [266, 77] width 220 height 104
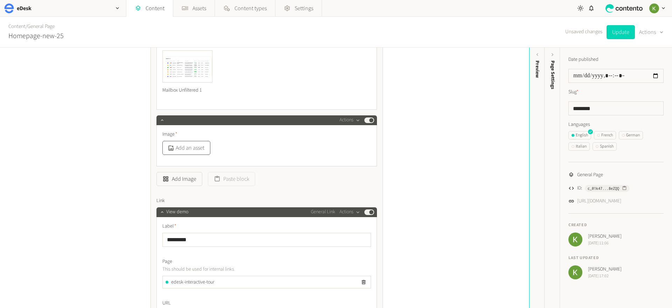
click at [193, 147] on button "Add an asset" at bounding box center [186, 148] width 48 height 14
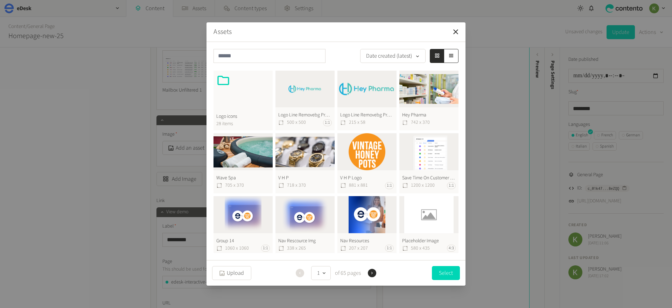
scroll to position [232, 0]
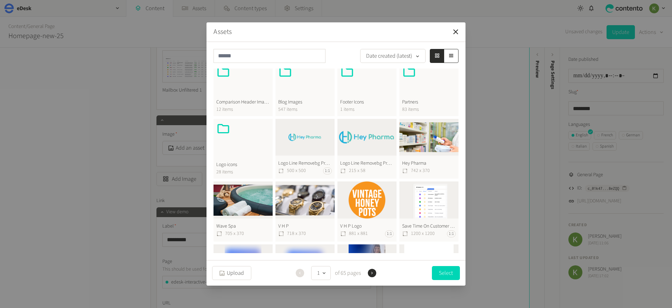
click at [428, 143] on button "Hey Pharma 742 x 370" at bounding box center [428, 149] width 59 height 60
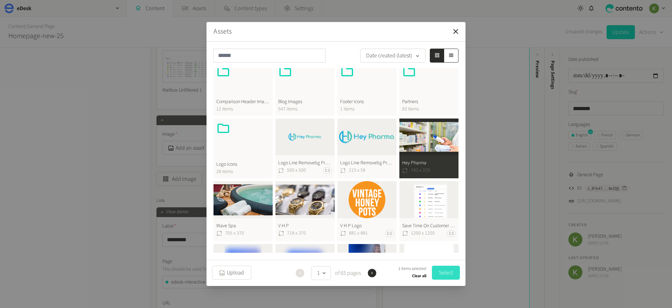
click at [444, 274] on button "Select" at bounding box center [446, 273] width 28 height 14
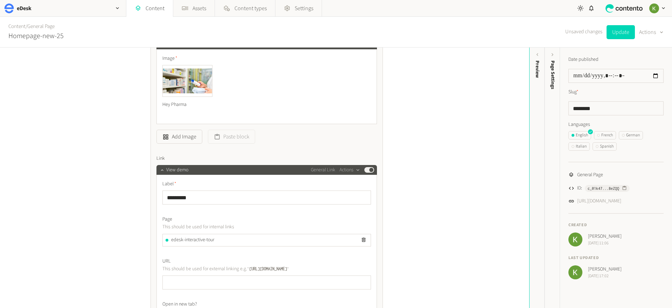
scroll to position [436, 0]
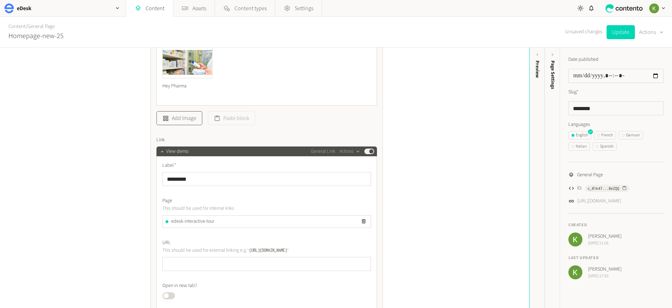
click at [177, 123] on button "Add Image" at bounding box center [179, 118] width 46 height 14
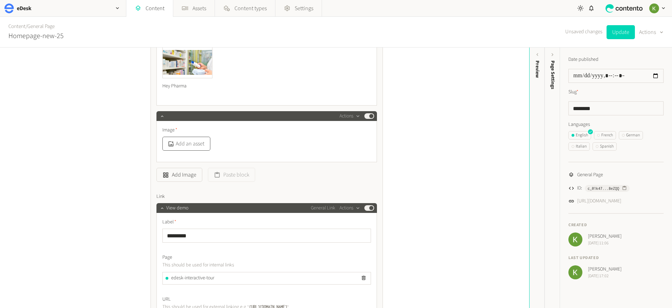
drag, startPoint x: 211, startPoint y: 144, endPoint x: 207, endPoint y: 144, distance: 4.2
click at [211, 144] on div "Add an asset" at bounding box center [266, 144] width 208 height 14
click at [199, 145] on button "Add an asset" at bounding box center [186, 144] width 48 height 14
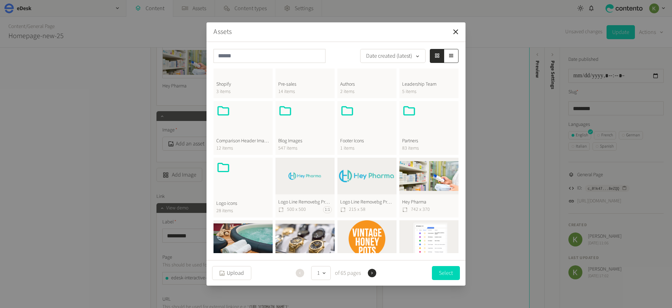
scroll to position [217, 0]
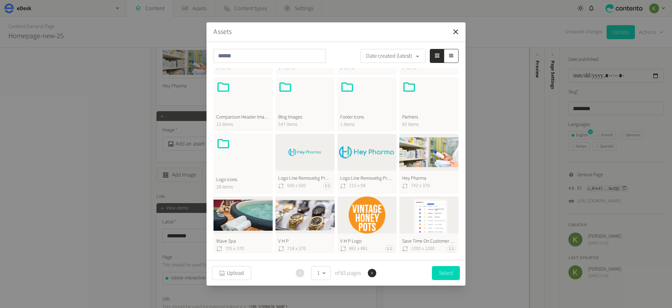
click at [423, 213] on button "Save Time On Customer Service 1200X1200 1200 x 1200 1:1" at bounding box center [428, 227] width 59 height 60
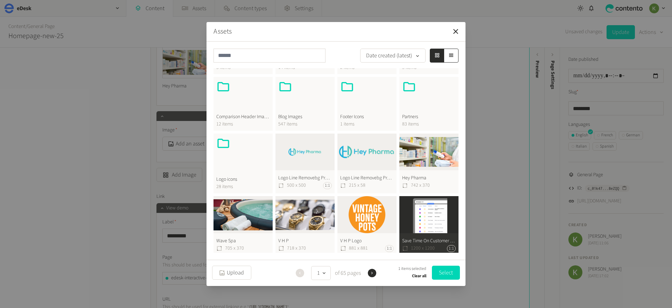
drag, startPoint x: 451, startPoint y: 273, endPoint x: 430, endPoint y: 219, distance: 57.8
click at [451, 273] on button "Select" at bounding box center [446, 273] width 28 height 14
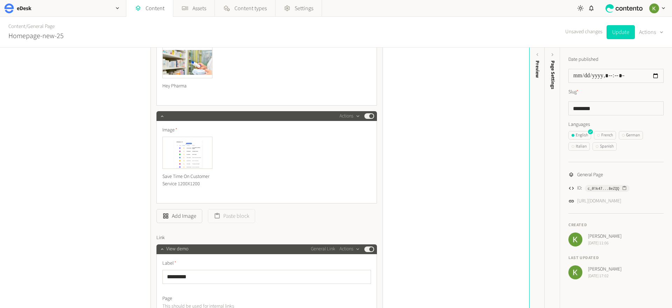
drag, startPoint x: 616, startPoint y: 34, endPoint x: 589, endPoint y: 36, distance: 26.7
click at [615, 34] on button "Update" at bounding box center [620, 32] width 28 height 14
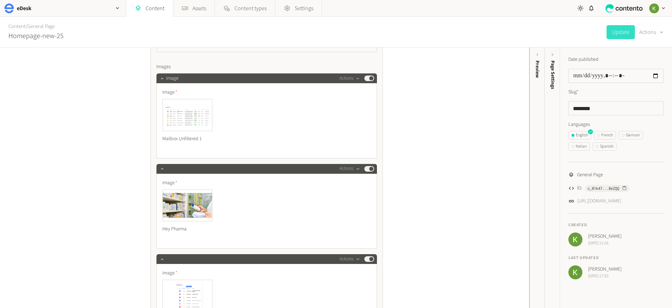
scroll to position [294, 0]
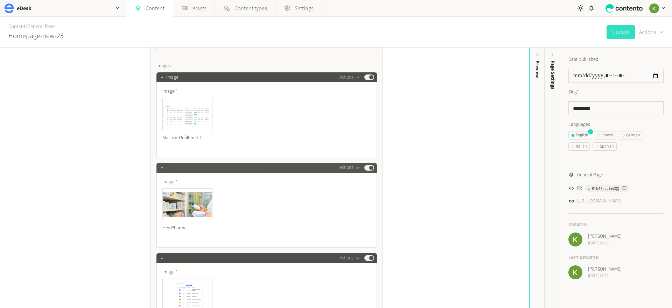
click at [352, 165] on button "Actions" at bounding box center [349, 168] width 21 height 8
click at [357, 220] on button "Delete" at bounding box center [362, 221] width 46 height 13
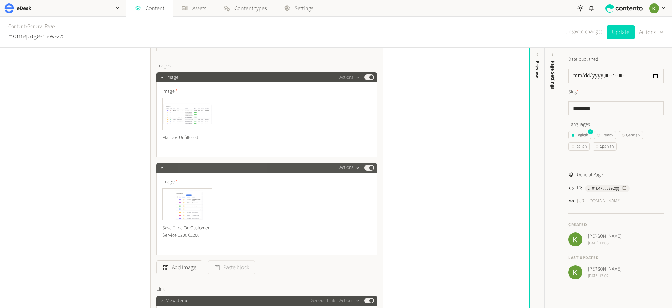
click at [350, 166] on button "Actions" at bounding box center [349, 168] width 21 height 8
click at [354, 221] on button "Delete" at bounding box center [362, 221] width 46 height 13
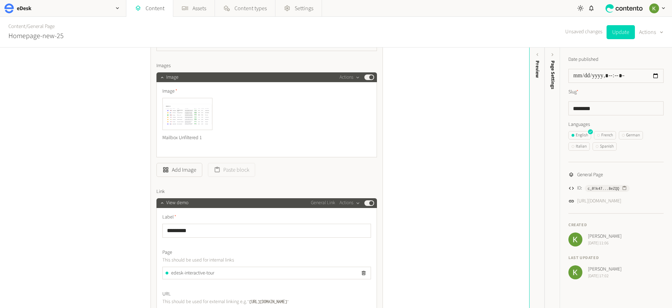
drag, startPoint x: 623, startPoint y: 35, endPoint x: 568, endPoint y: 44, distance: 55.8
click at [622, 35] on button "Update" at bounding box center [620, 32] width 28 height 14
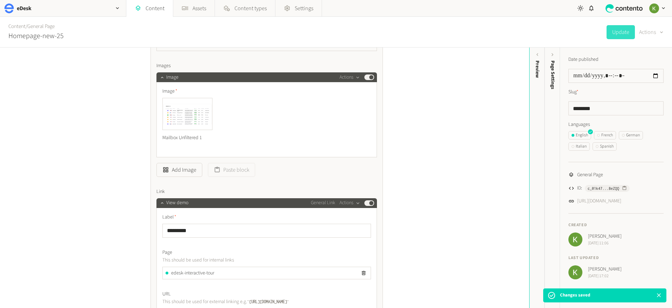
click at [649, 30] on button "Actions" at bounding box center [651, 32] width 24 height 14
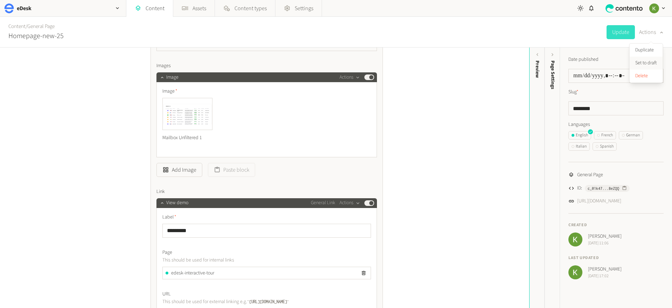
click at [645, 63] on button "Set to draft" at bounding box center [645, 63] width 33 height 13
